Goal: Information Seeking & Learning: Learn about a topic

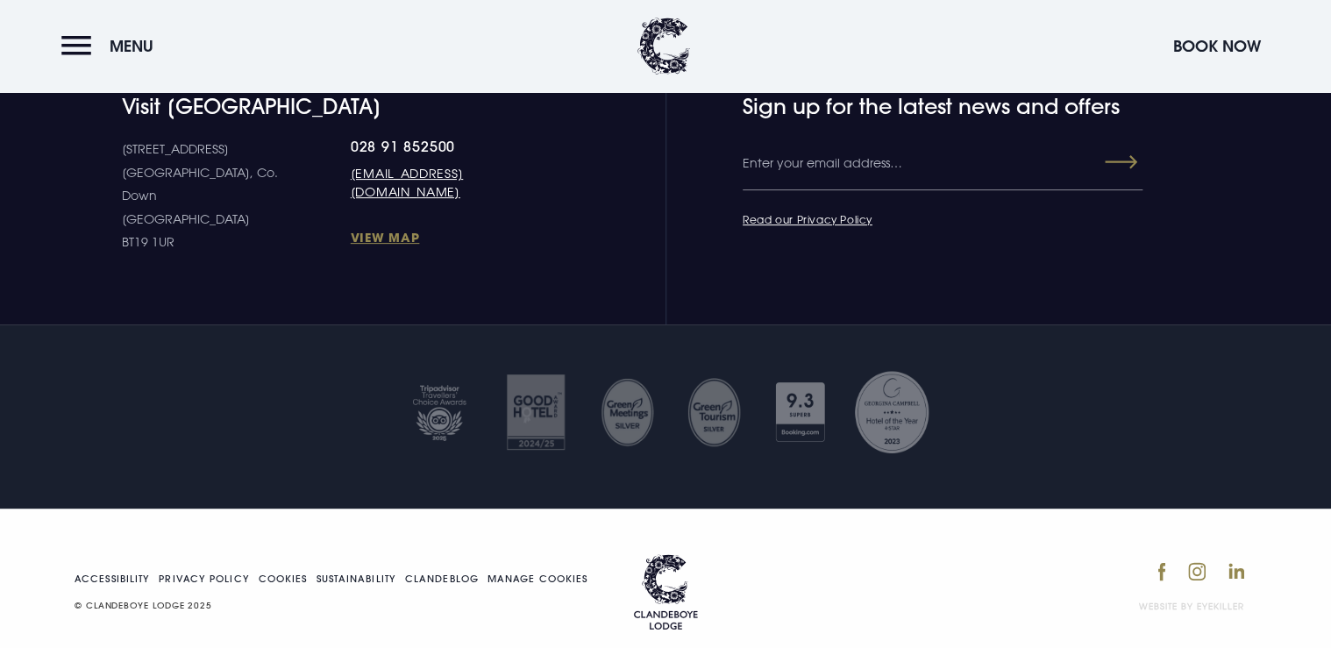
scroll to position [6810, 0]
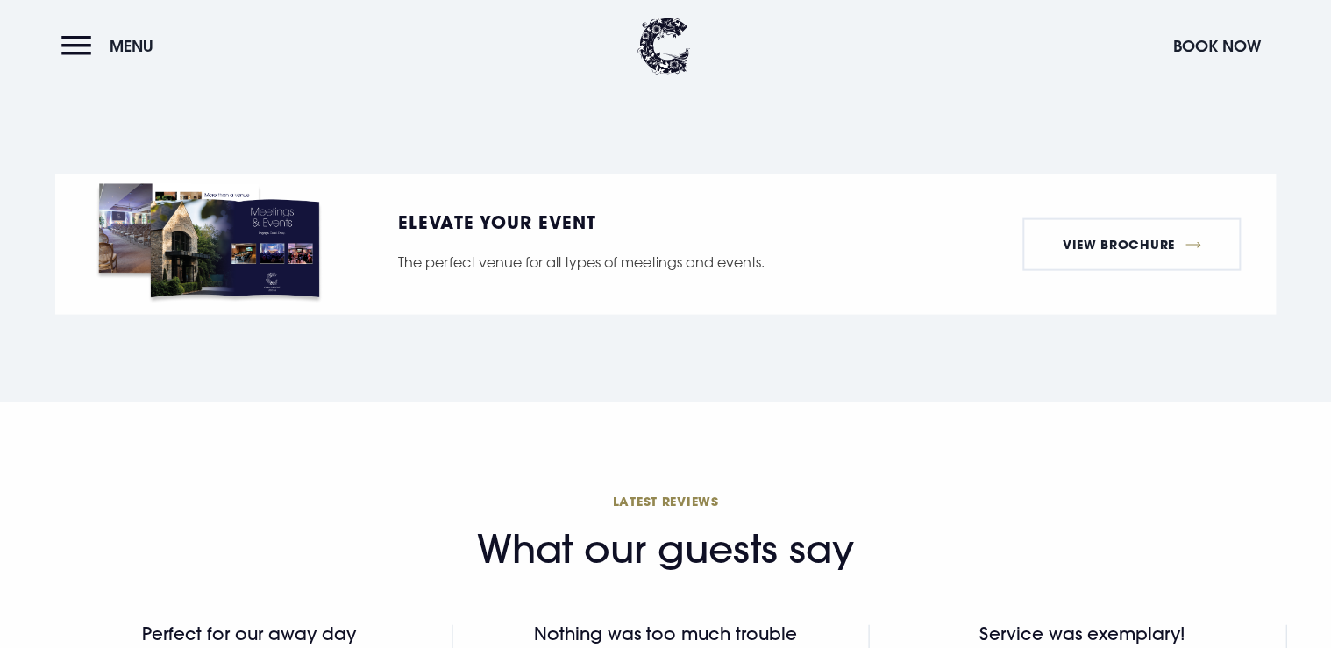
scroll to position [1613, 0]
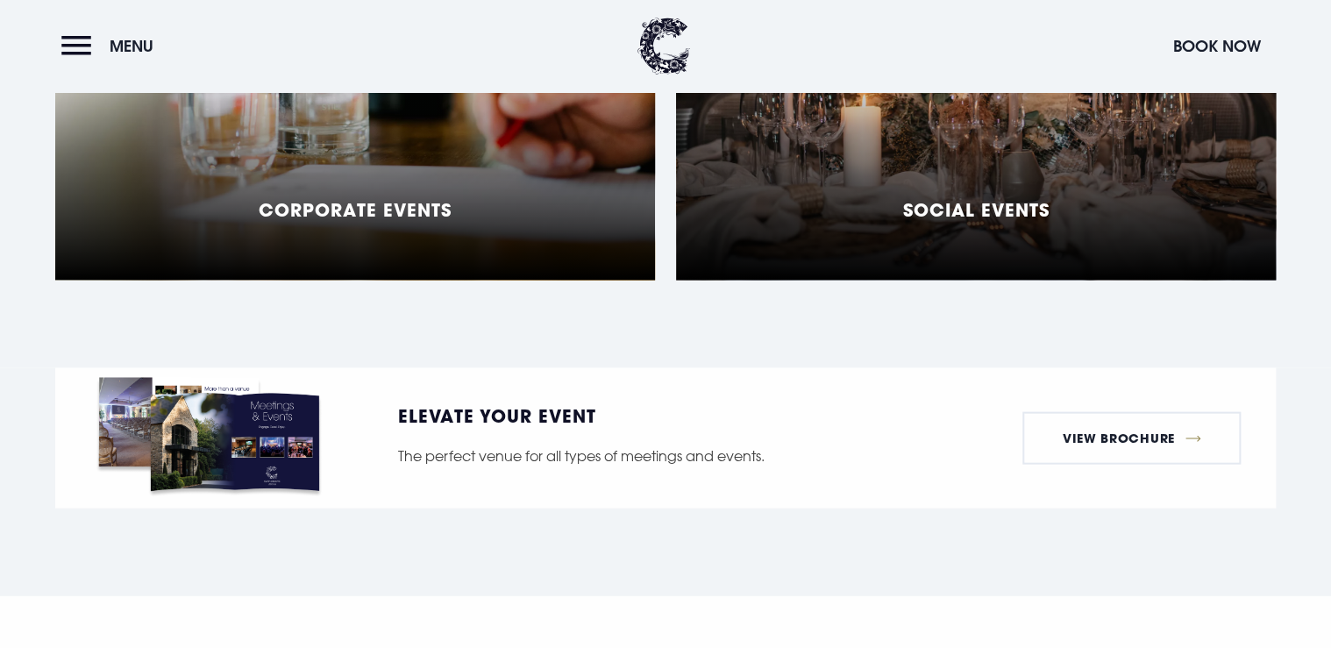
click at [981, 198] on h5 "Social Events" at bounding box center [976, 208] width 146 height 21
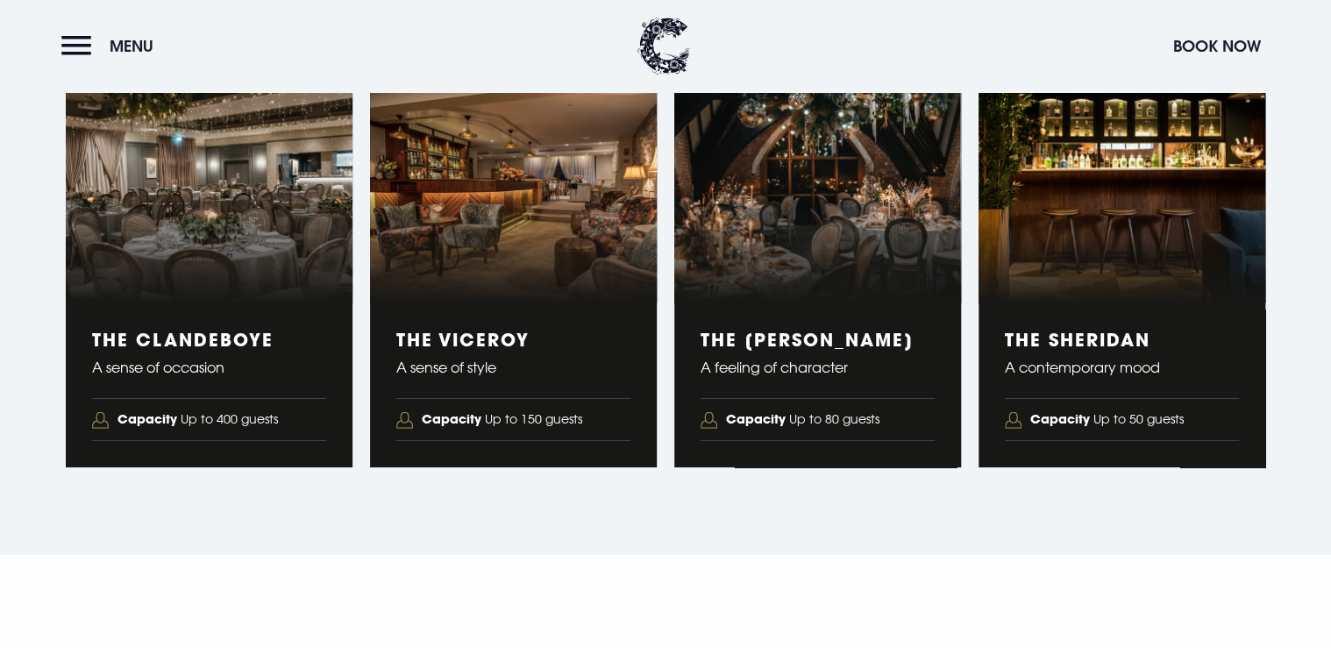
scroll to position [2876, 0]
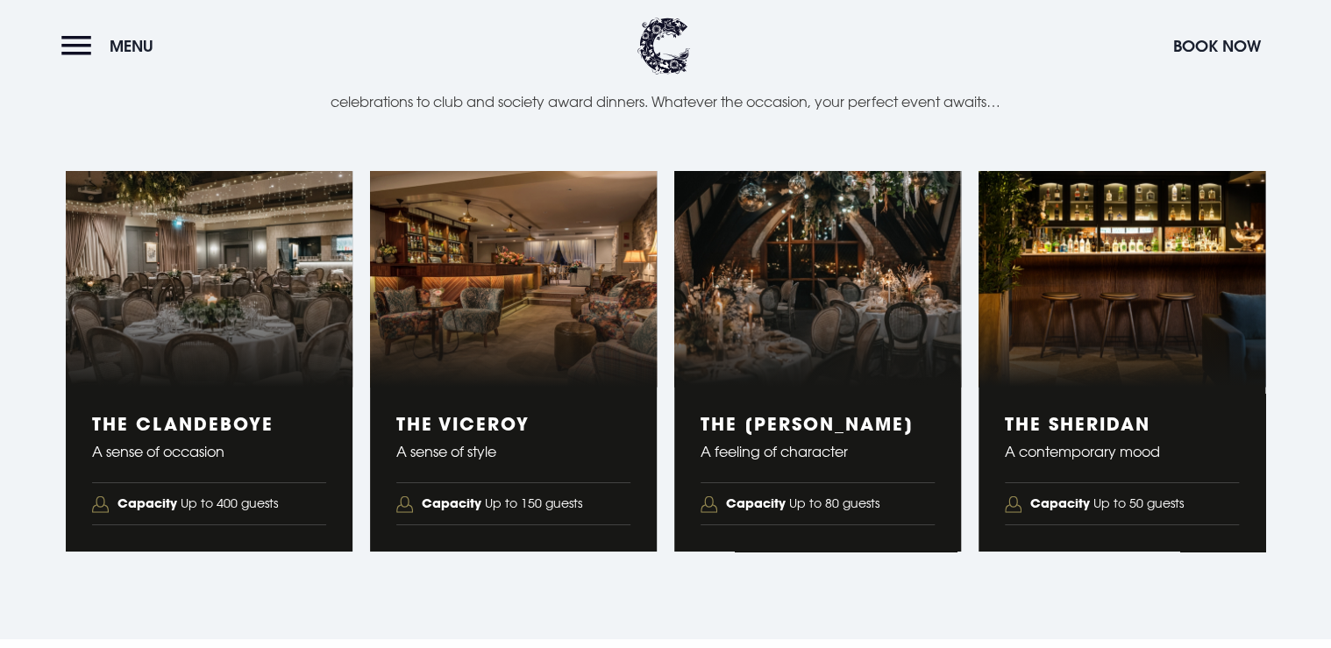
click at [1096, 423] on h3 "The Sheridan" at bounding box center [1122, 423] width 234 height 21
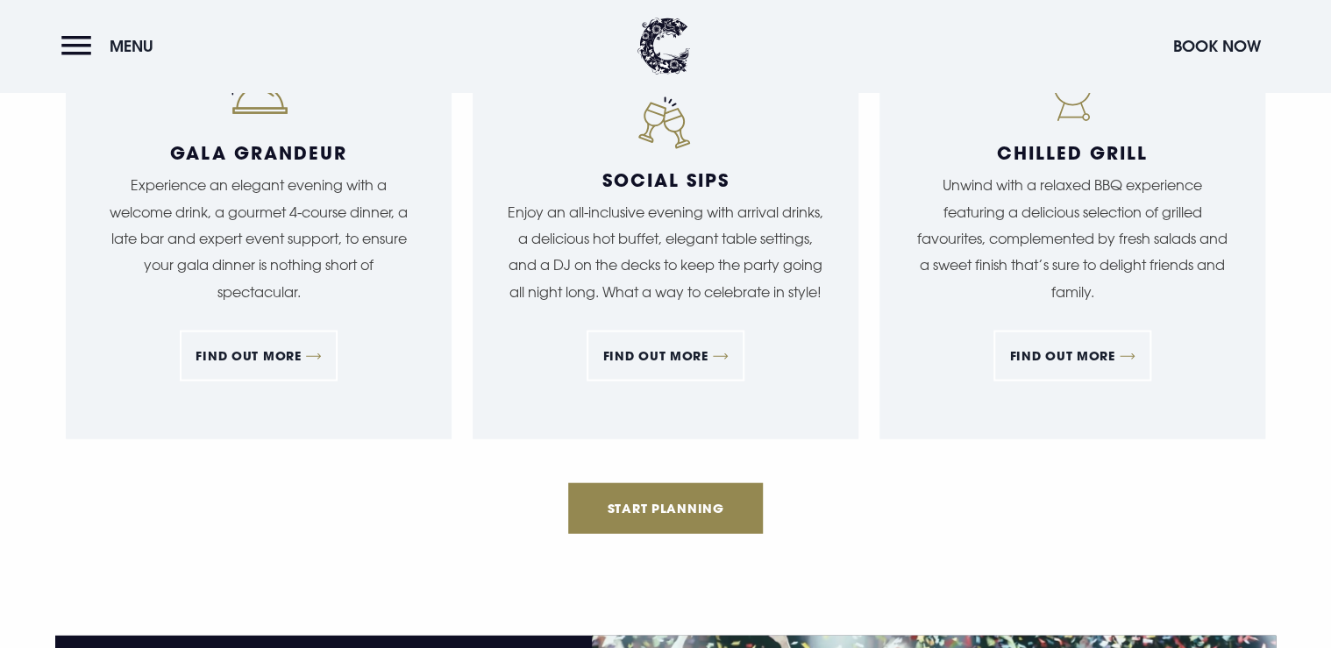
scroll to position [1753, 0]
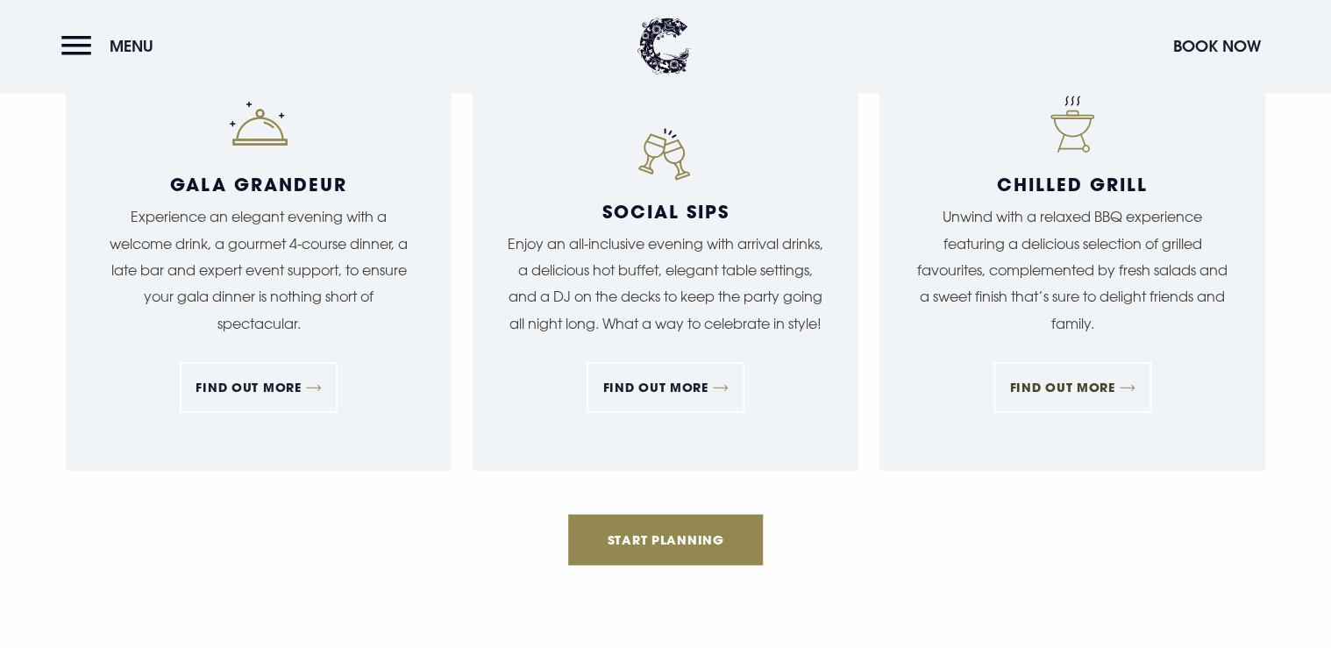
click at [1067, 382] on link "FIND OUT MORE" at bounding box center [1071, 387] width 157 height 51
